Goal: Task Accomplishment & Management: Complete application form

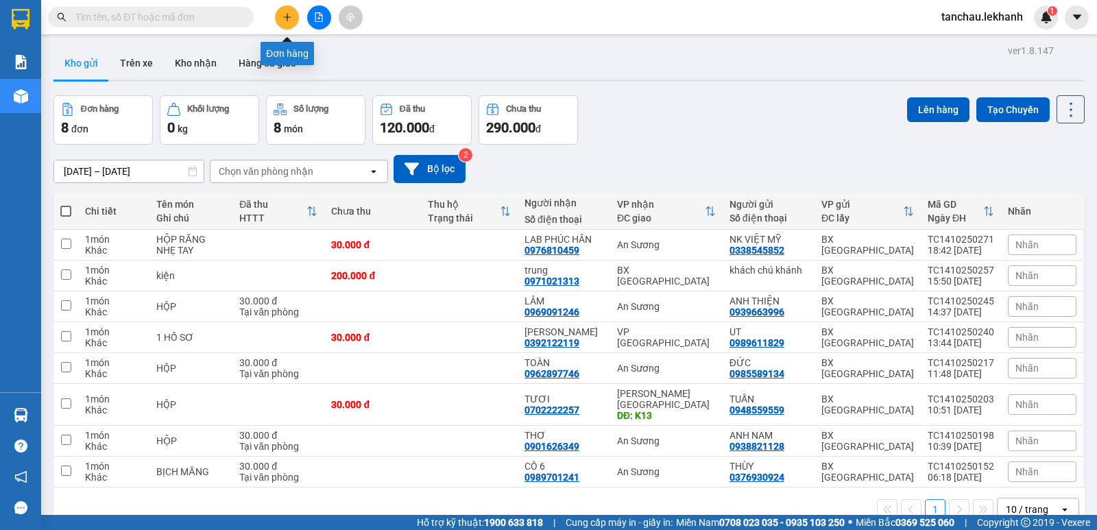
click at [290, 23] on button at bounding box center [287, 17] width 24 height 24
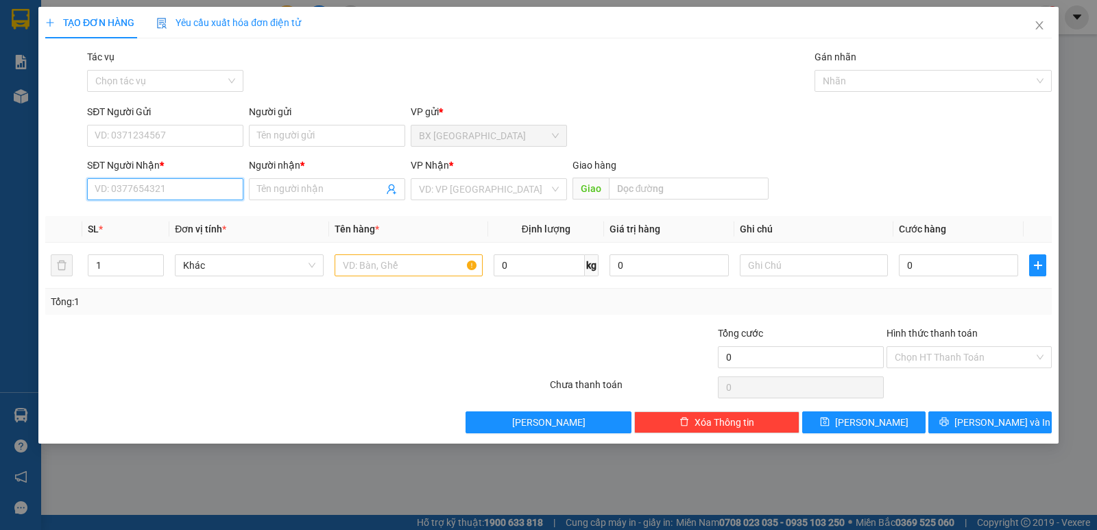
click at [134, 188] on input "SĐT Người Nhận *" at bounding box center [165, 189] width 156 height 22
paste input "0329182730"
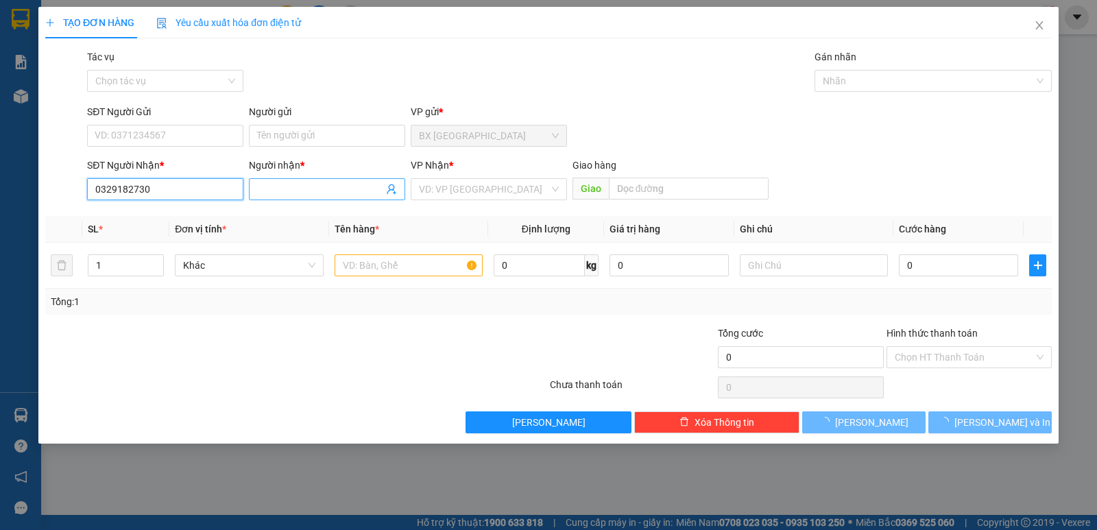
type input "0329182730"
click at [275, 189] on input "Người nhận *" at bounding box center [320, 189] width 126 height 15
type input "THẨM"
click at [473, 190] on input "search" at bounding box center [484, 189] width 130 height 21
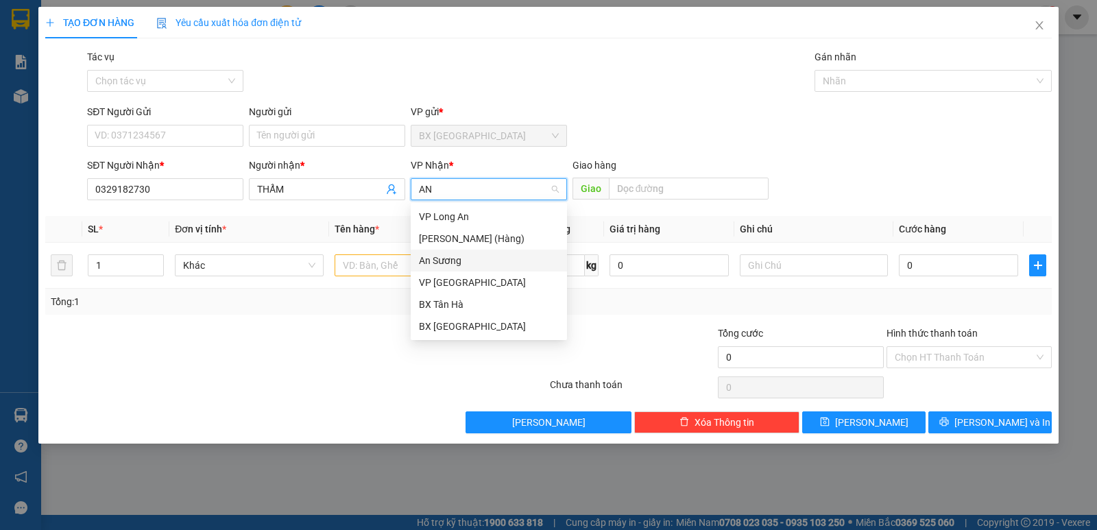
type input "AN"
click at [457, 242] on div "An Sương" at bounding box center [489, 238] width 140 height 15
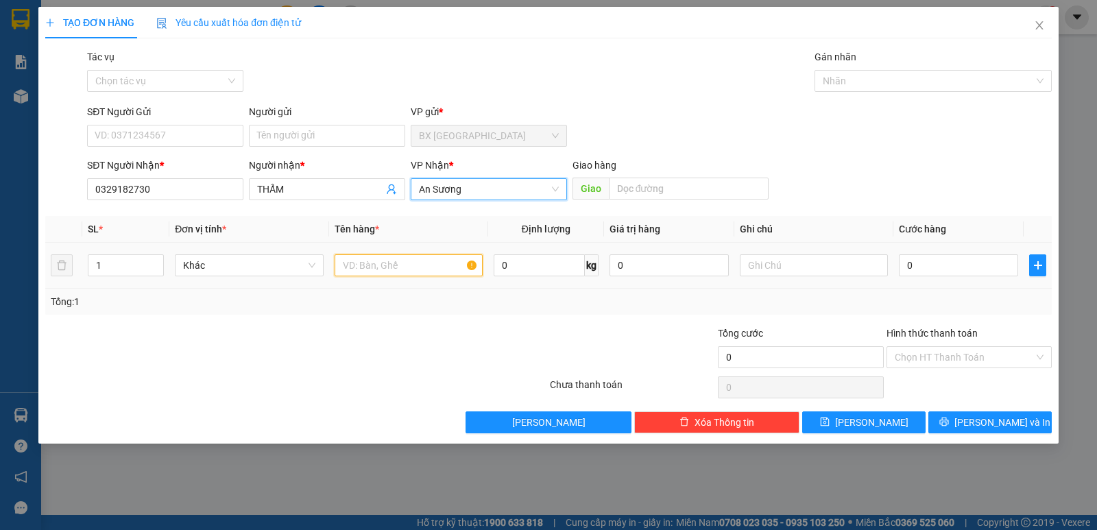
click at [343, 269] on input "text" at bounding box center [409, 265] width 148 height 22
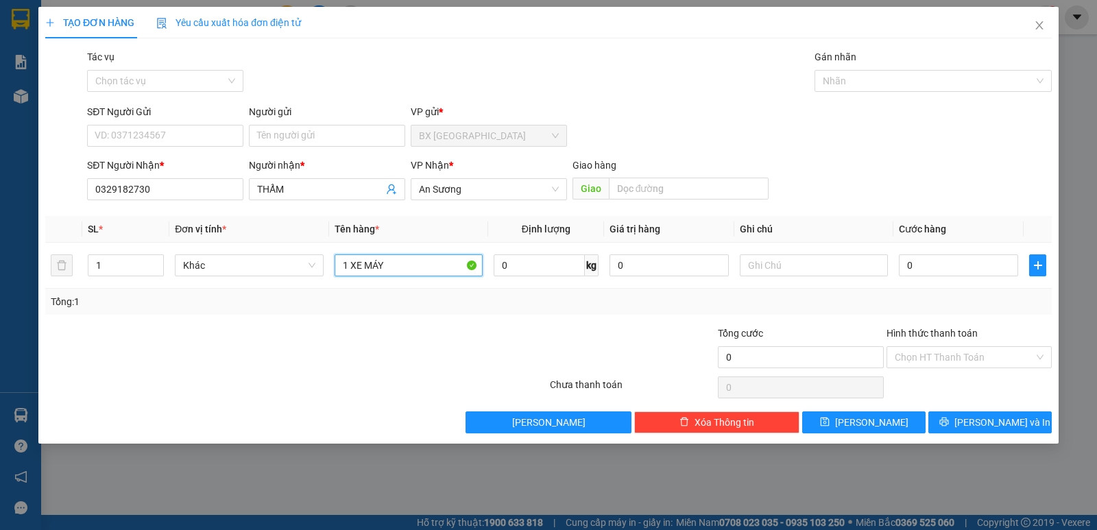
type input "1 XE MÁY"
click at [787, 197] on div "SĐT Người Nhận * 0329182730 Người nhận * THẨM VP Nhận * An Sương Giao hàng Giao" at bounding box center [569, 182] width 970 height 48
click at [149, 136] on input "SĐT Người Gửi" at bounding box center [165, 136] width 156 height 22
type input "077"
click at [181, 194] on input "0329182730" at bounding box center [165, 189] width 156 height 22
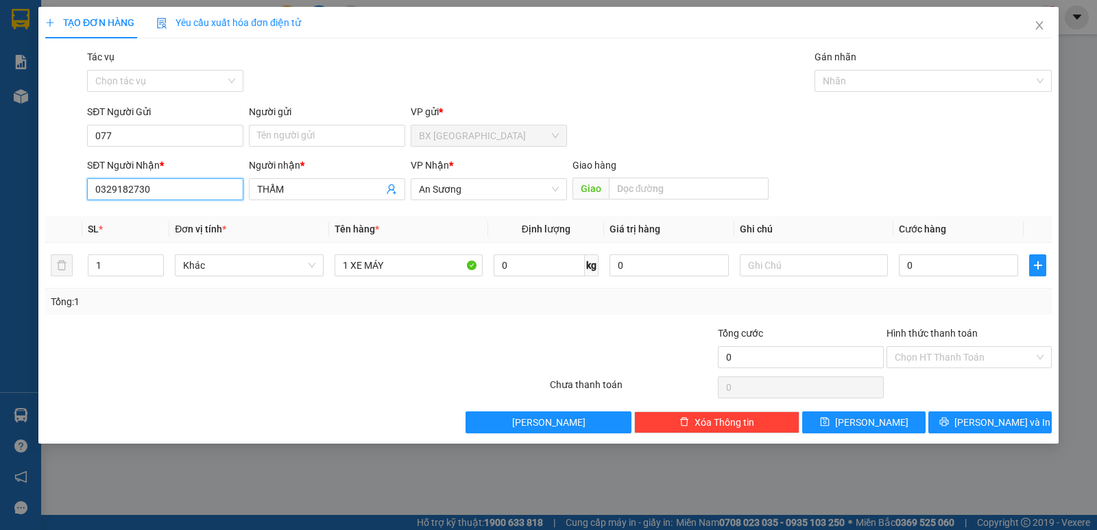
click at [181, 194] on input "0329182730" at bounding box center [165, 189] width 156 height 22
type input "07729447308"
click at [306, 183] on input "THẨM" at bounding box center [320, 189] width 126 height 15
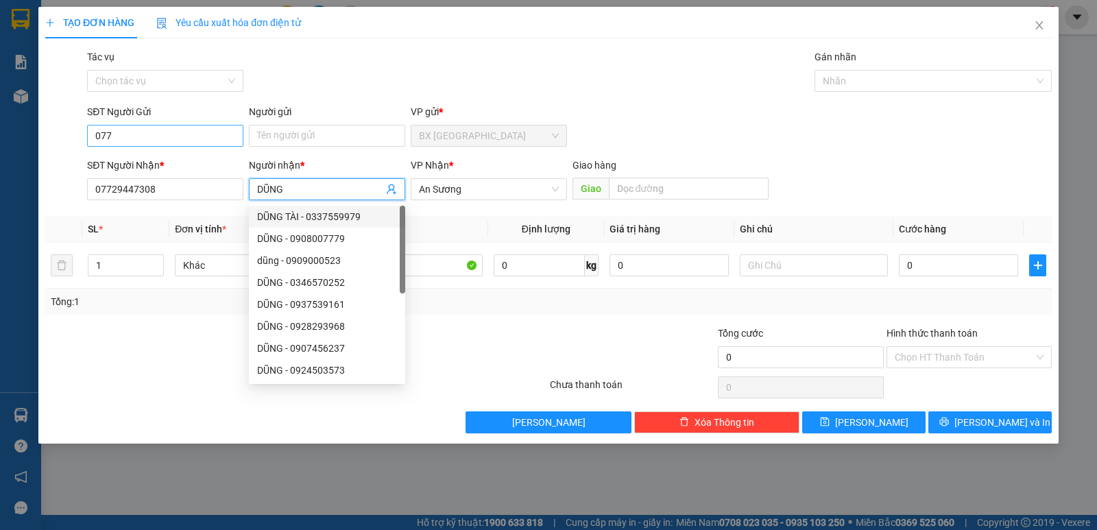
type input "DŨNG"
click at [143, 131] on input "077" at bounding box center [165, 136] width 156 height 22
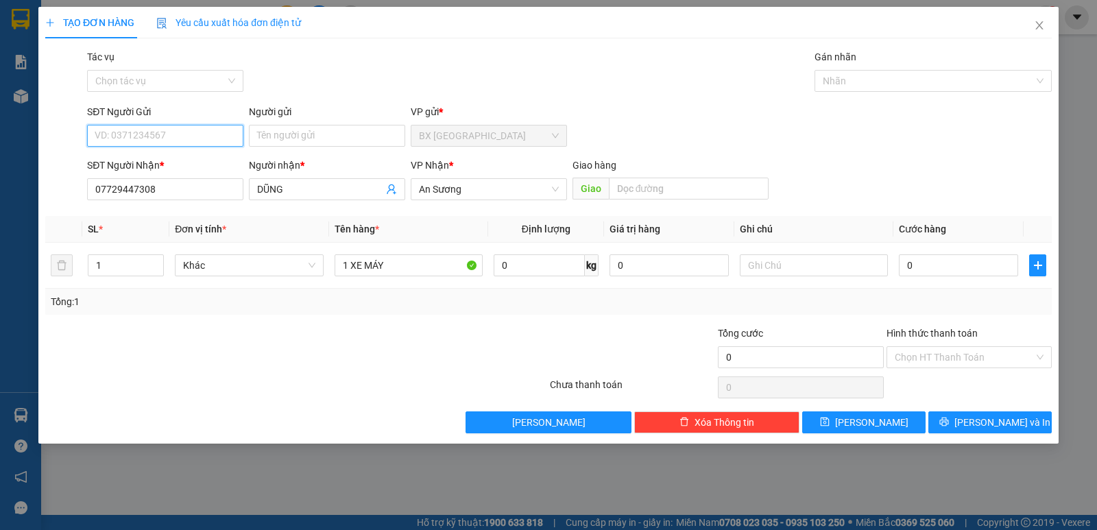
click at [143, 131] on input "SĐT Người Gửi" at bounding box center [165, 136] width 156 height 22
paste input "0329182730"
type input "0329182730"
click at [291, 132] on input "Người gửi" at bounding box center [327, 136] width 156 height 22
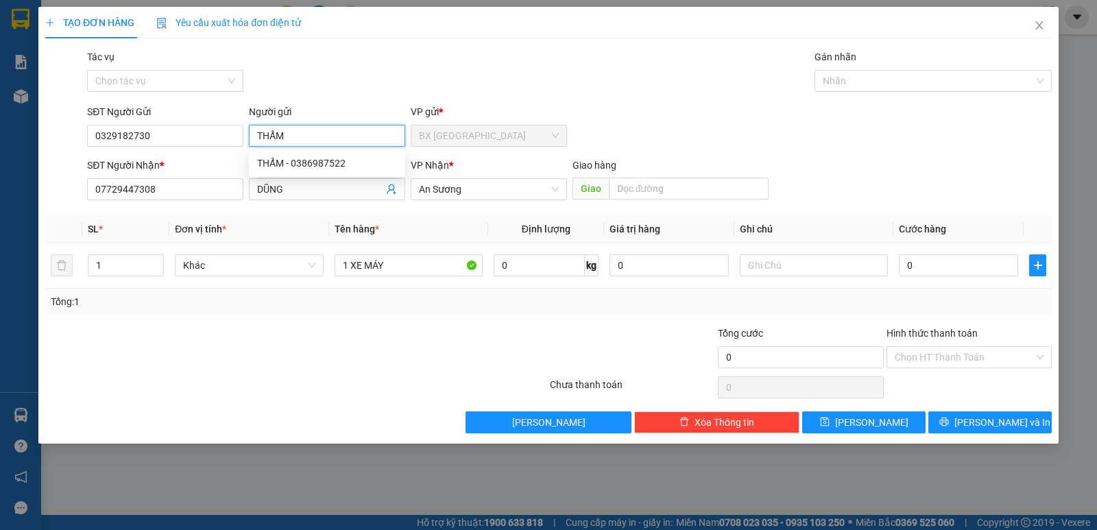
type input "THẨM"
click at [579, 99] on div "Transit Pickup Surcharge Ids Transit Deliver Surcharge Ids Transit Deliver Surc…" at bounding box center [548, 241] width 1006 height 384
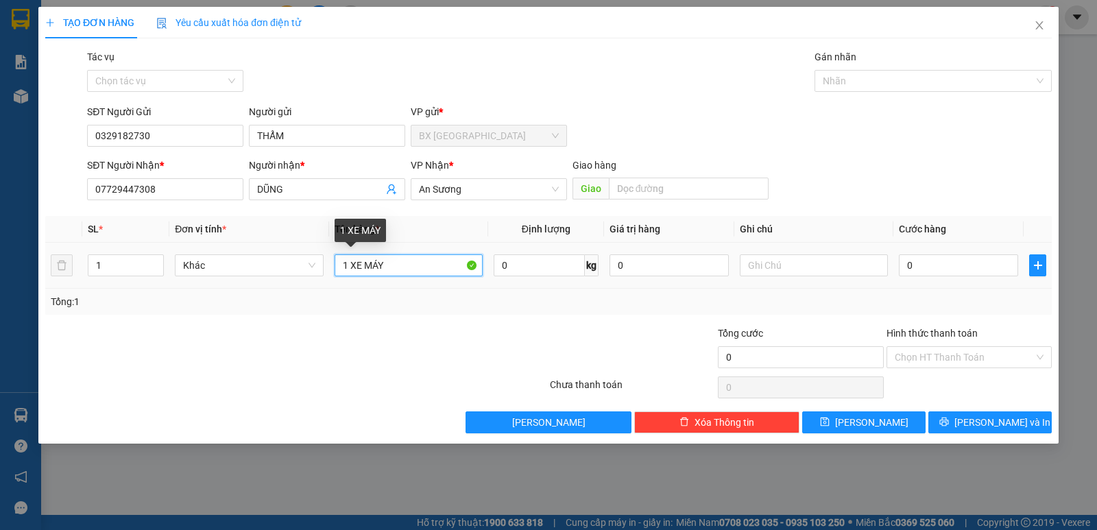
click at [409, 265] on input "1 XE MÁY" at bounding box center [409, 265] width 148 height 22
click at [941, 272] on input "0" at bounding box center [958, 265] width 119 height 22
click at [782, 319] on div "Transit Pickup Surcharge Ids Transit Deliver Surcharge Ids Transit Deliver Surc…" at bounding box center [548, 241] width 1006 height 384
click at [782, 256] on input "text" at bounding box center [814, 265] width 148 height 22
type input "BIỂN XE 6203"
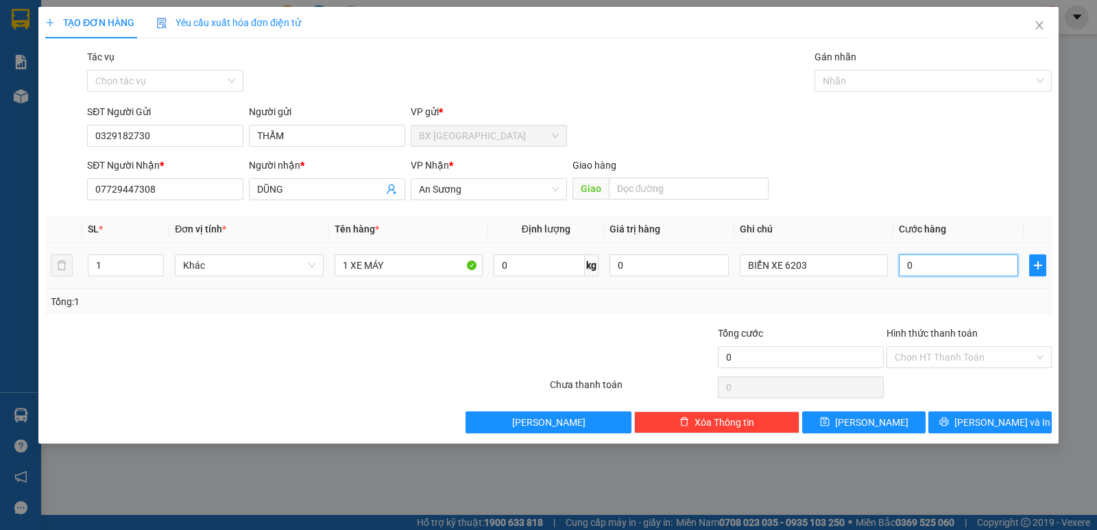
click at [909, 265] on input "0" at bounding box center [958, 265] width 119 height 22
type input "2"
type input "20"
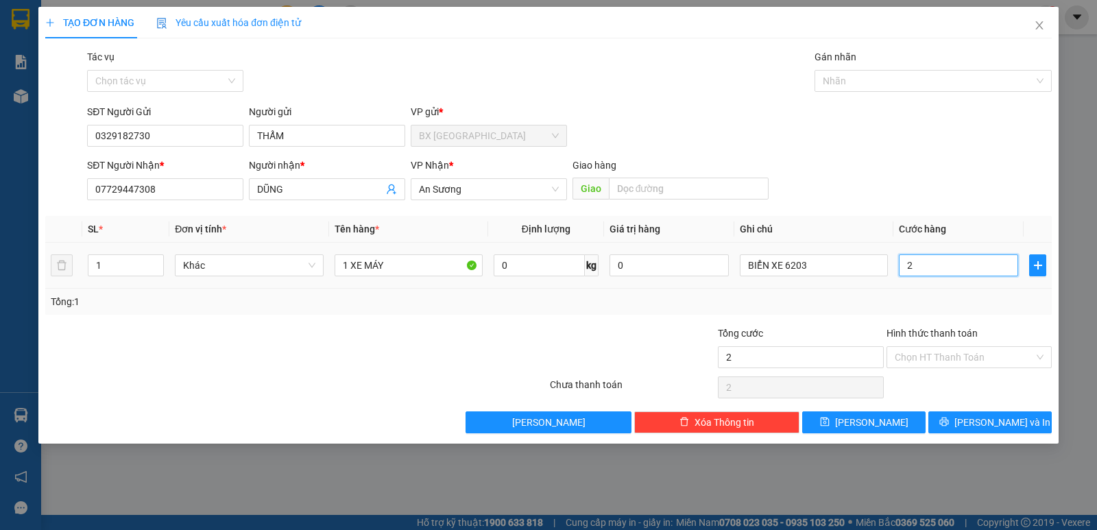
type input "20"
type input "200"
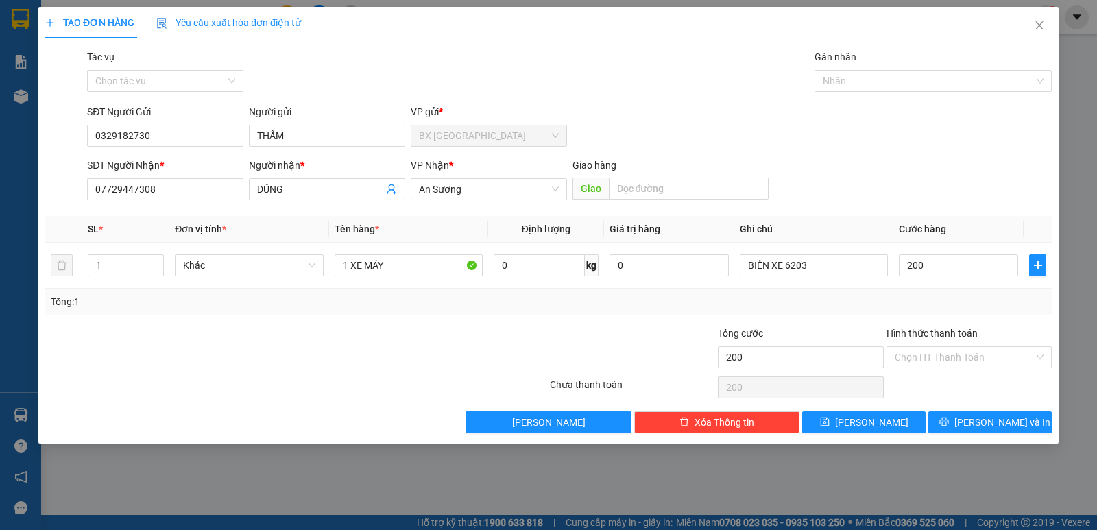
type input "200.000"
click at [908, 159] on div "SĐT Người Nhận * 07729447308 Người nhận * DŨNG VP Nhận * An Sương Giao hàng Giao" at bounding box center [569, 182] width 970 height 48
click at [945, 359] on input "Hình thức thanh toán" at bounding box center [964, 357] width 139 height 21
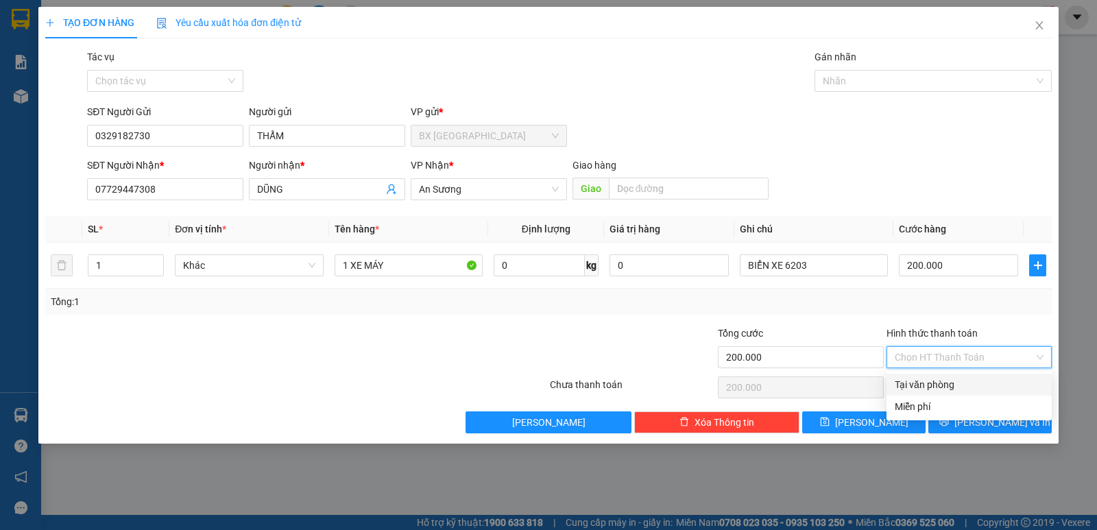
click at [946, 381] on div "Tại văn phòng" at bounding box center [969, 384] width 149 height 15
type input "0"
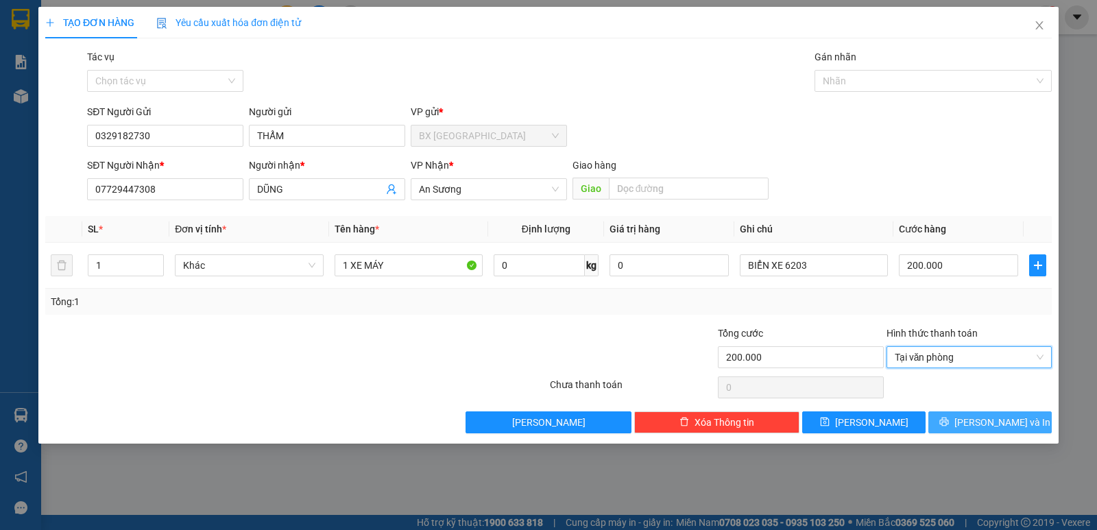
click at [990, 423] on span "[PERSON_NAME] và In" at bounding box center [1002, 422] width 96 height 15
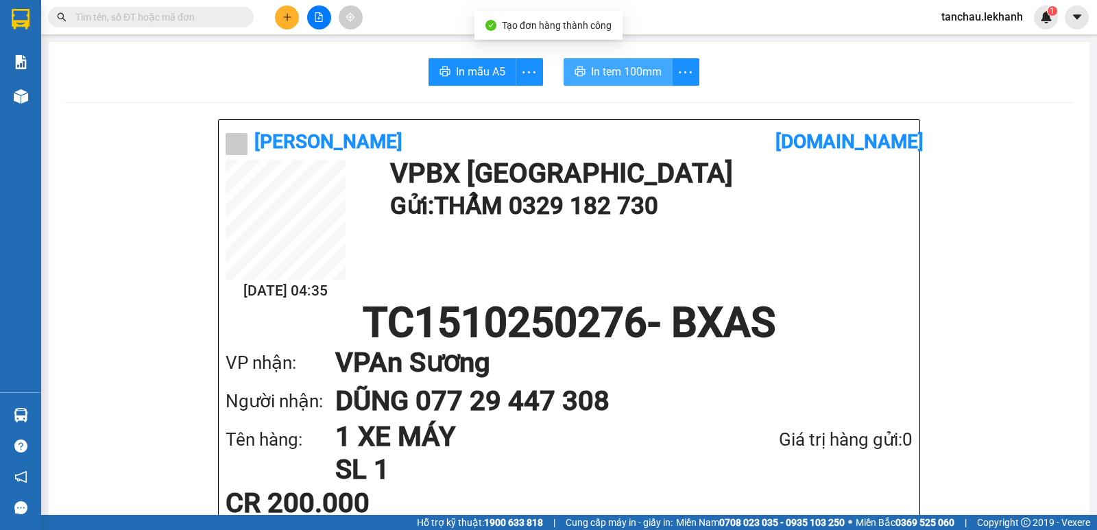
click at [637, 73] on span "In tem 100mm" at bounding box center [626, 71] width 71 height 17
